Goal: Task Accomplishment & Management: Manage account settings

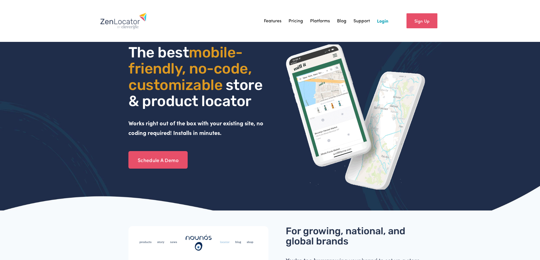
click at [386, 21] on link "Login" at bounding box center [382, 21] width 11 height 9
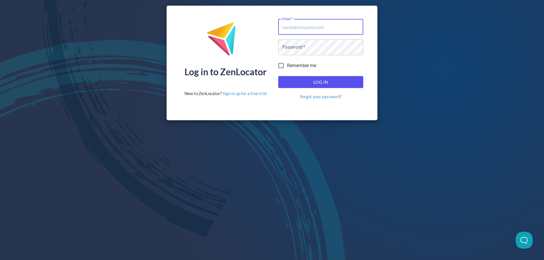
click at [337, 26] on input "Email   *" at bounding box center [320, 27] width 85 height 16
type input "[EMAIL_ADDRESS][DOMAIN_NAME]"
click at [278, 76] on button "Log In" at bounding box center [320, 82] width 85 height 12
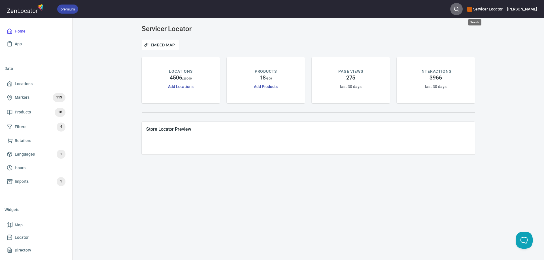
click at [459, 10] on icon "button" at bounding box center [457, 9] width 6 height 6
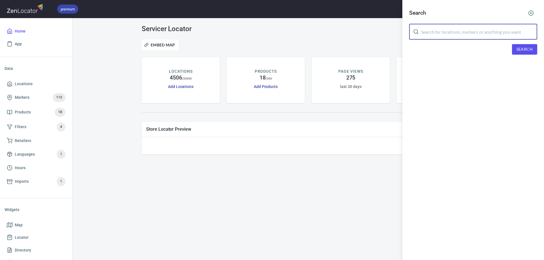
click at [468, 31] on input "text" at bounding box center [479, 32] width 116 height 16
drag, startPoint x: 442, startPoint y: 33, endPoint x: 421, endPoint y: 34, distance: 20.7
click at [421, 34] on div "Hytech ​" at bounding box center [473, 32] width 128 height 16
type input "itech"
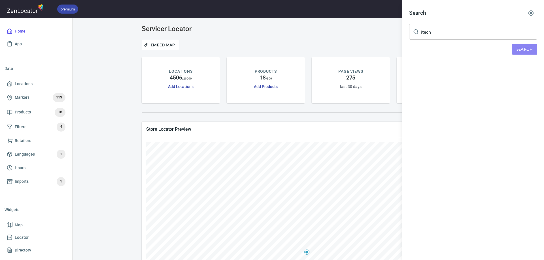
click at [523, 49] on span "Search" at bounding box center [525, 49] width 16 height 7
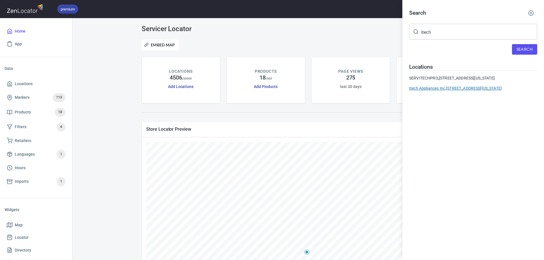
click at [477, 91] on div "Itech Appliances Inc, [STREET_ADDRESS][US_STATE]" at bounding box center [473, 89] width 128 height 6
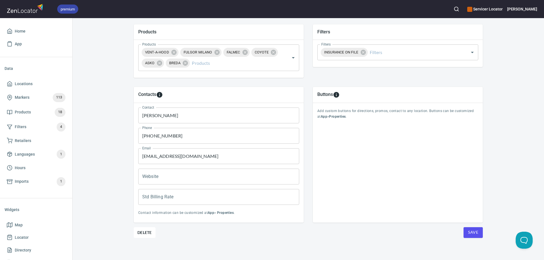
scroll to position [202, 0]
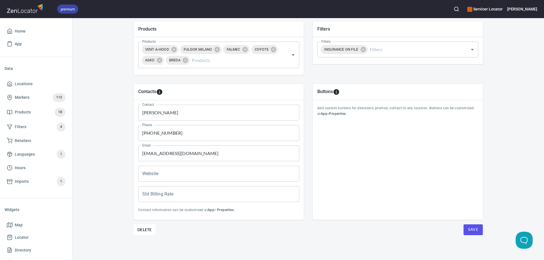
click at [468, 231] on span "Save" at bounding box center [473, 229] width 10 height 7
click at [469, 231] on span "Save" at bounding box center [473, 229] width 10 height 7
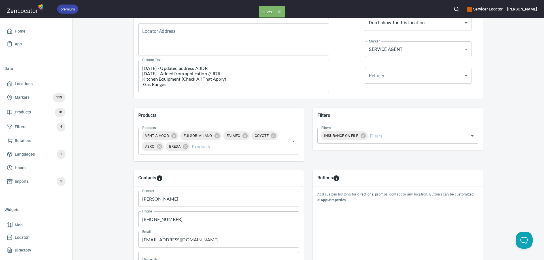
scroll to position [32, 0]
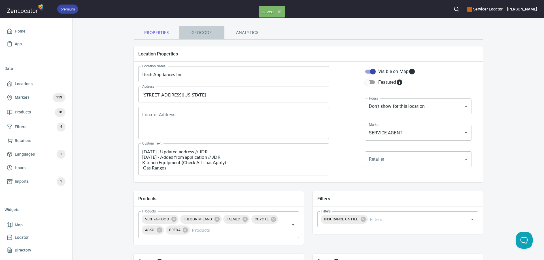
click at [200, 34] on span "Geocode" at bounding box center [201, 32] width 39 height 7
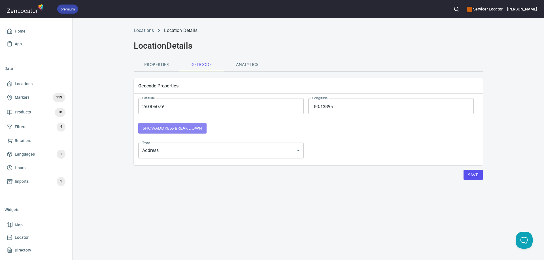
click at [183, 128] on span "Show address breakdown" at bounding box center [172, 128] width 59 height 7
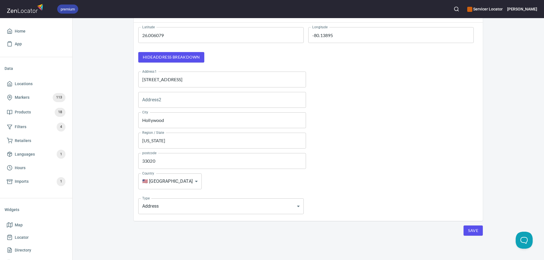
scroll to position [72, 0]
click at [469, 230] on span "Save" at bounding box center [473, 230] width 10 height 7
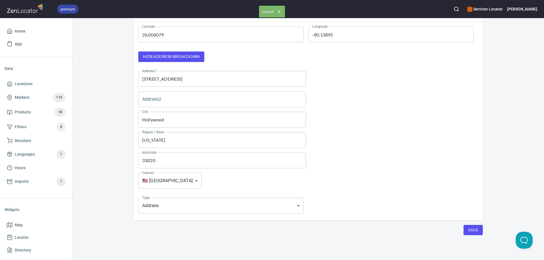
click at [469, 230] on span "Save" at bounding box center [473, 230] width 10 height 7
